Goal: Task Accomplishment & Management: Manage account settings

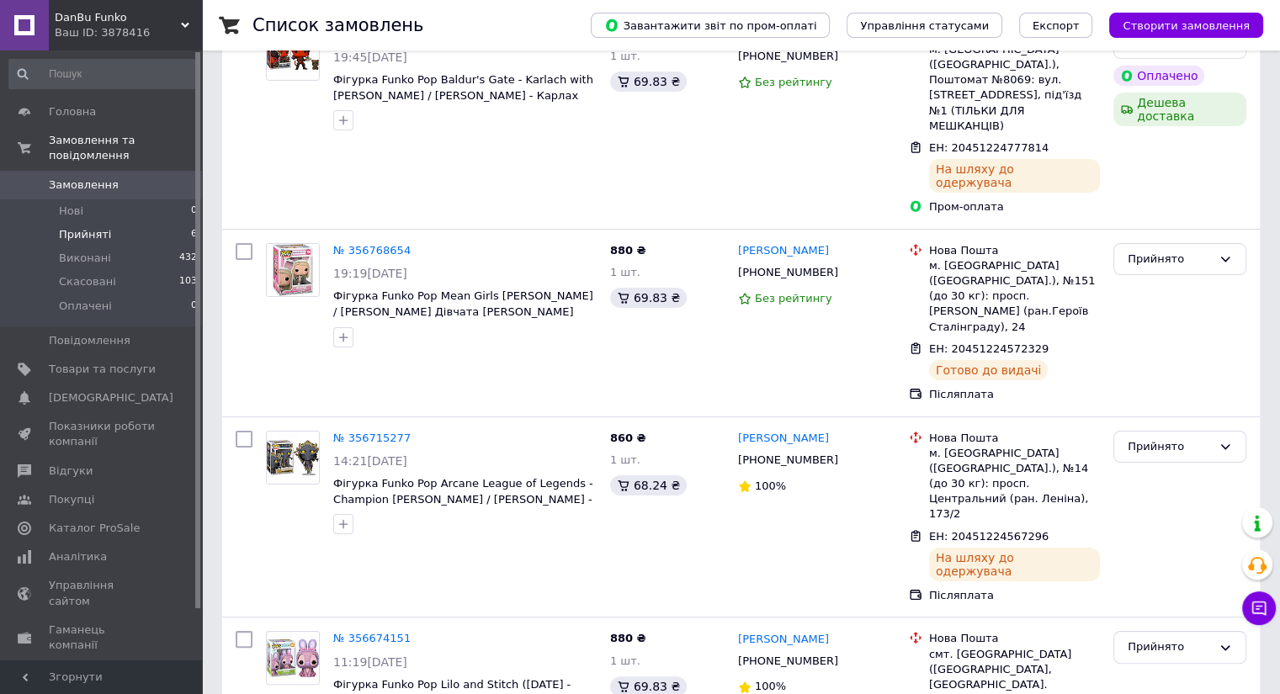
click at [137, 223] on li "Прийняті 6" at bounding box center [103, 235] width 207 height 24
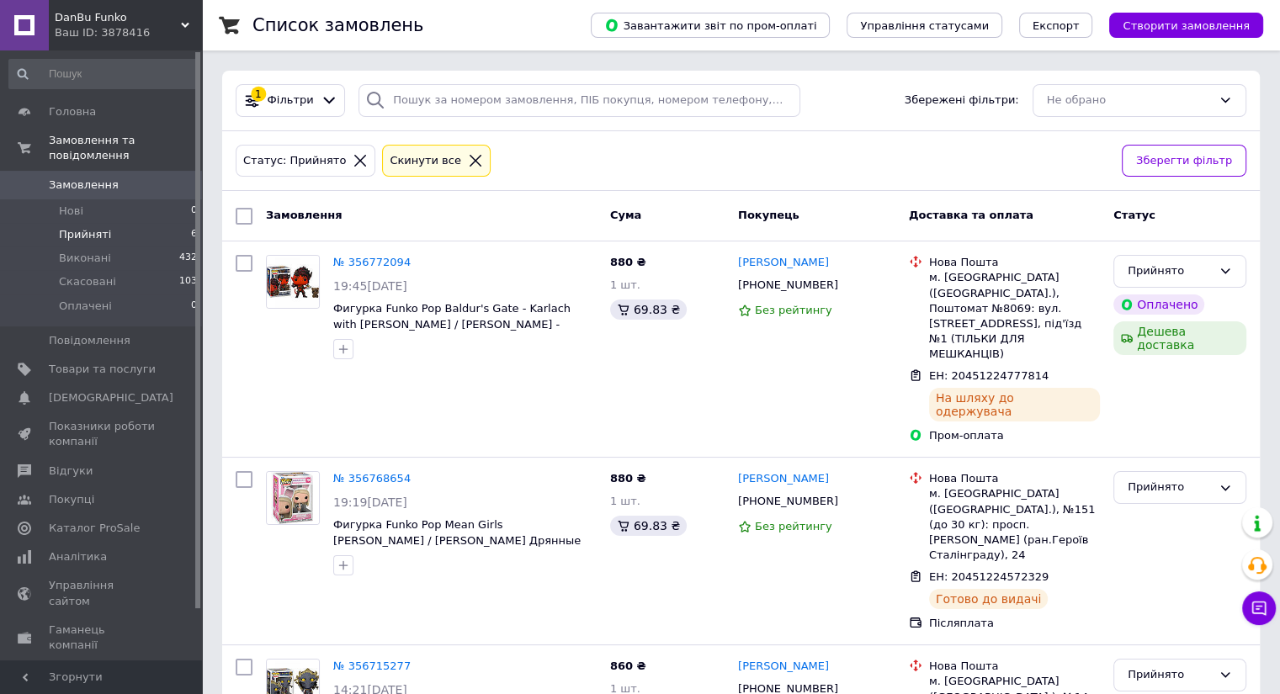
click at [146, 178] on span "Замовлення" at bounding box center [102, 185] width 107 height 15
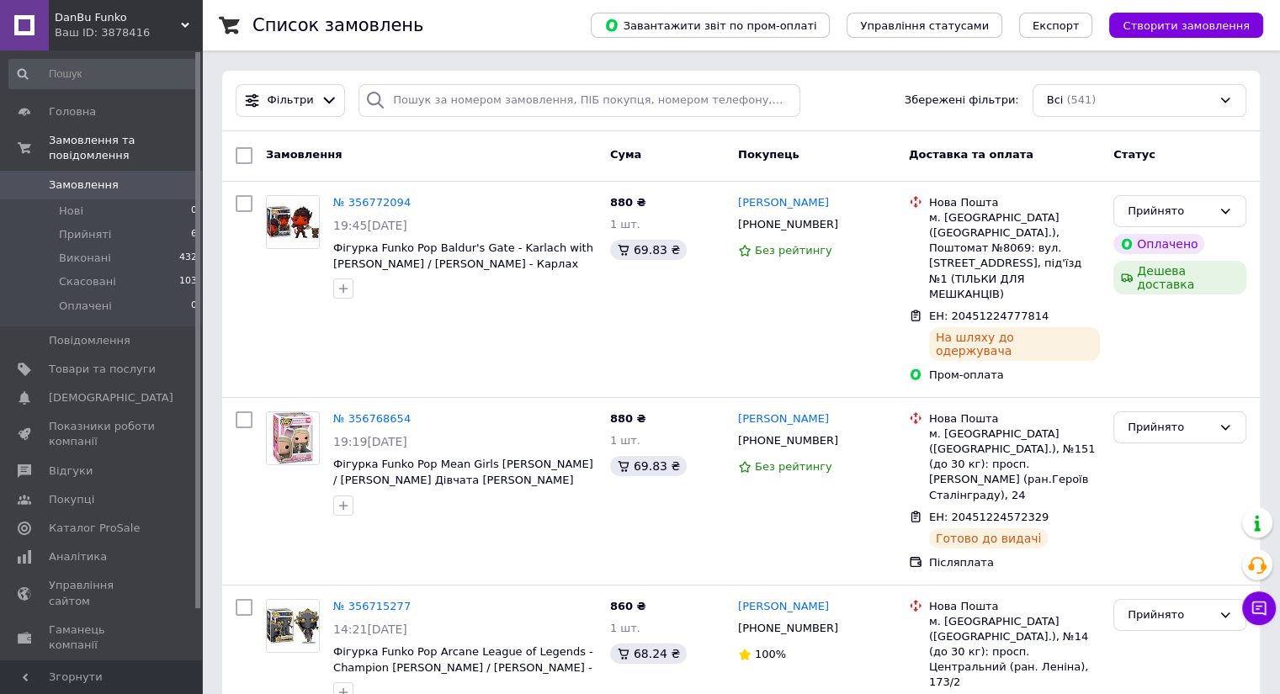
click at [100, 178] on span "Замовлення" at bounding box center [84, 185] width 70 height 15
click at [125, 178] on span "Замовлення" at bounding box center [102, 185] width 107 height 15
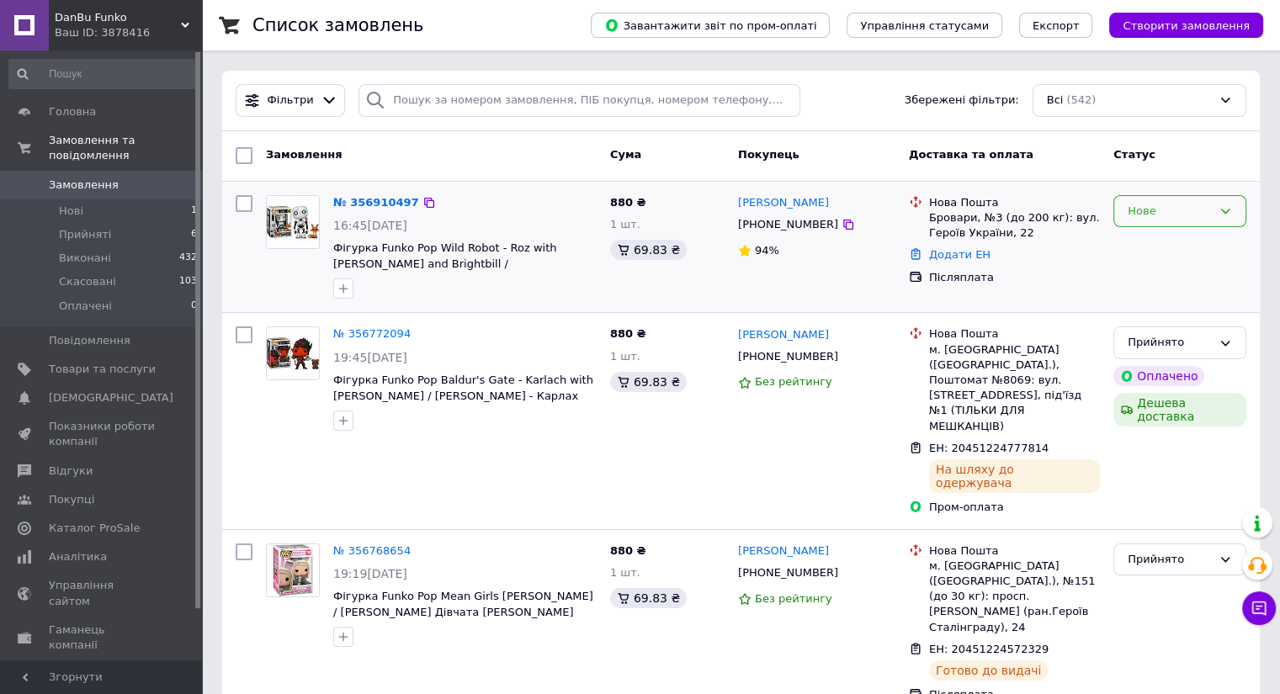
click at [1192, 204] on div "Нове" at bounding box center [1170, 212] width 84 height 18
click at [1172, 236] on li "Прийнято" at bounding box center [1179, 246] width 131 height 31
